Goal: Transaction & Acquisition: Purchase product/service

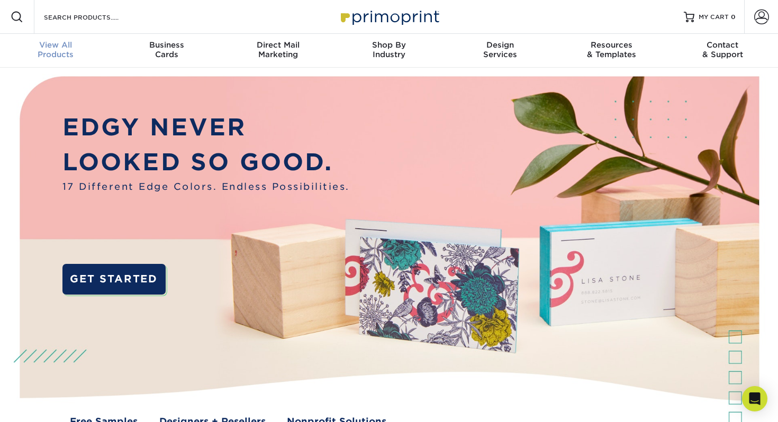
click at [64, 54] on div "View All Products" at bounding box center [55, 49] width 111 height 19
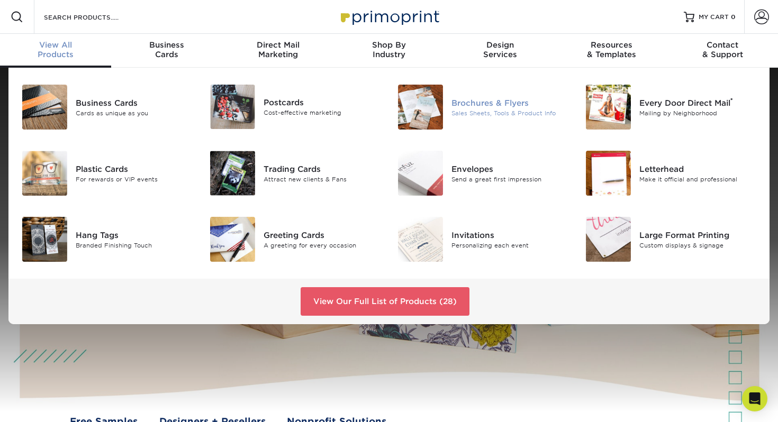
click at [464, 112] on div "Sales Sheets, Tools & Product Info" at bounding box center [509, 112] width 117 height 9
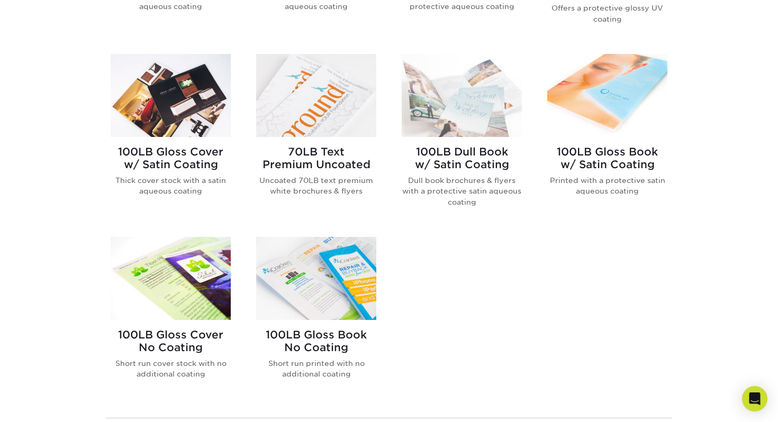
scroll to position [670, 0]
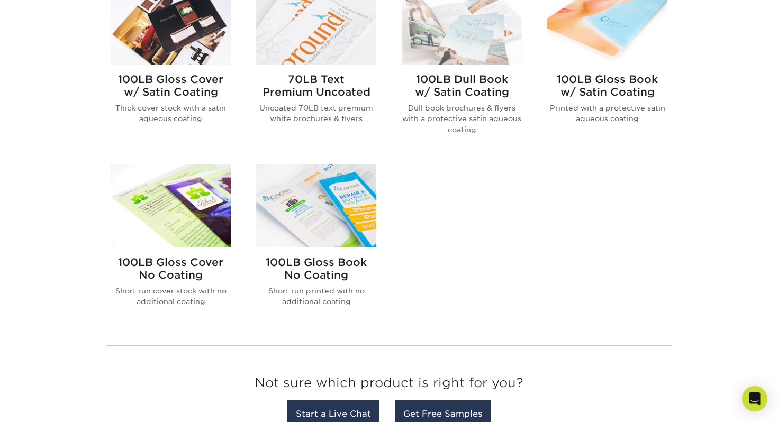
drag, startPoint x: 212, startPoint y: 276, endPoint x: 343, endPoint y: 0, distance: 305.2
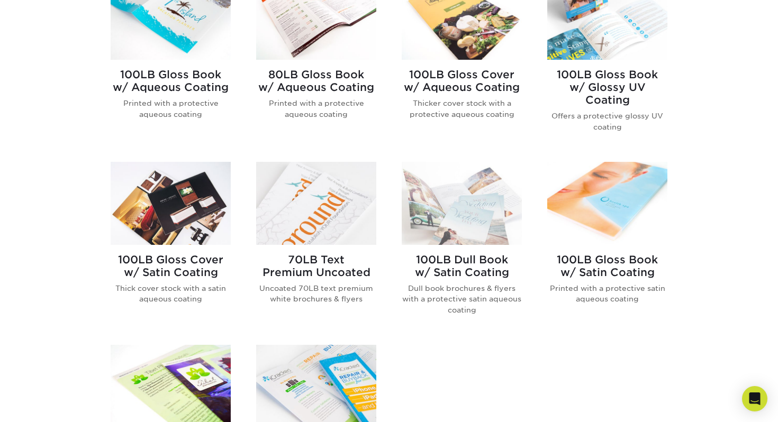
scroll to position [743, 0]
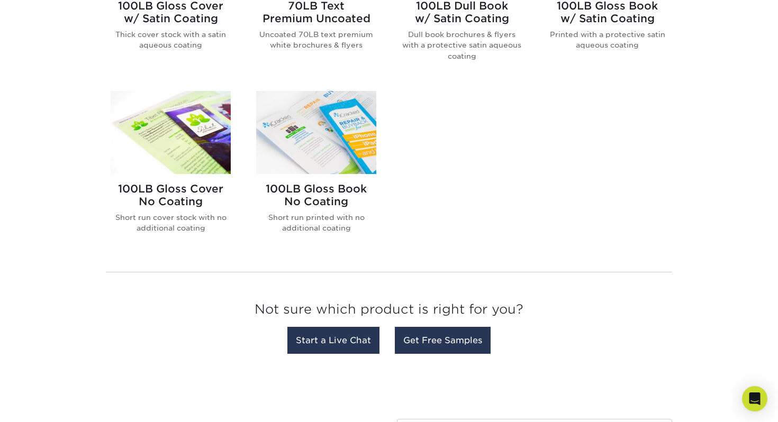
click at [185, 156] on img at bounding box center [171, 132] width 120 height 83
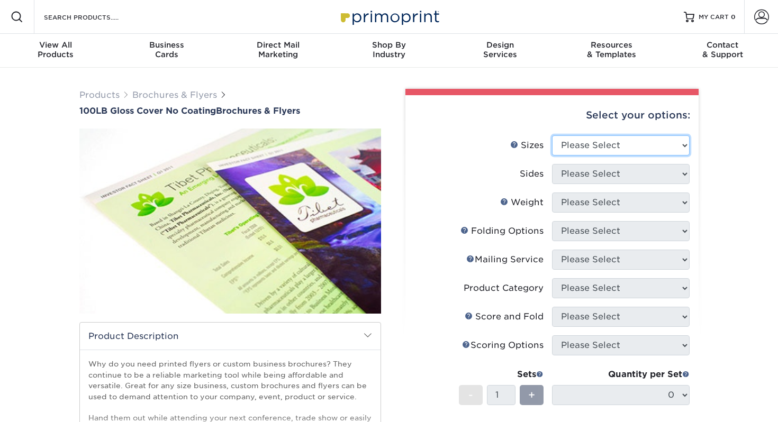
click at [610, 143] on select "Please Select 3.67" x 8.5" 4" x 8.5" 4" x 8.5" 4" x 11" 4" x 12" 4.25" x 11" 4.…" at bounding box center [621, 145] width 138 height 20
click at [393, 89] on div "Select your options: Sizes Help Sizes Please Select 3.67" x 8.5" 4" x 11"" at bounding box center [547, 345] width 317 height 513
